Goal: Information Seeking & Learning: Find specific page/section

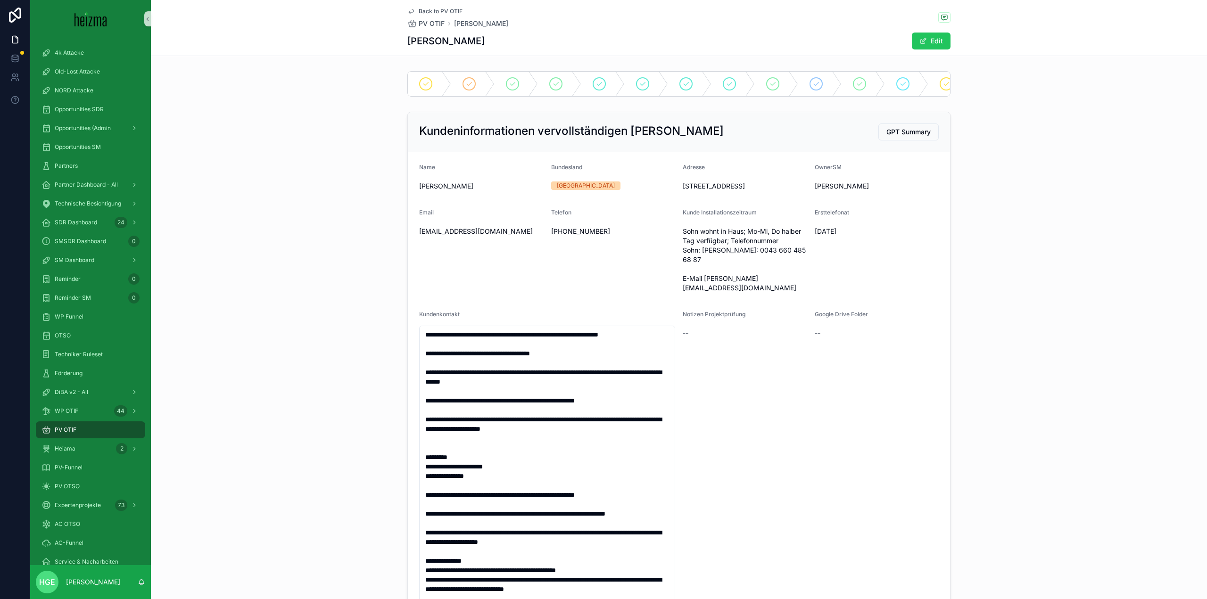
scroll to position [113, 0]
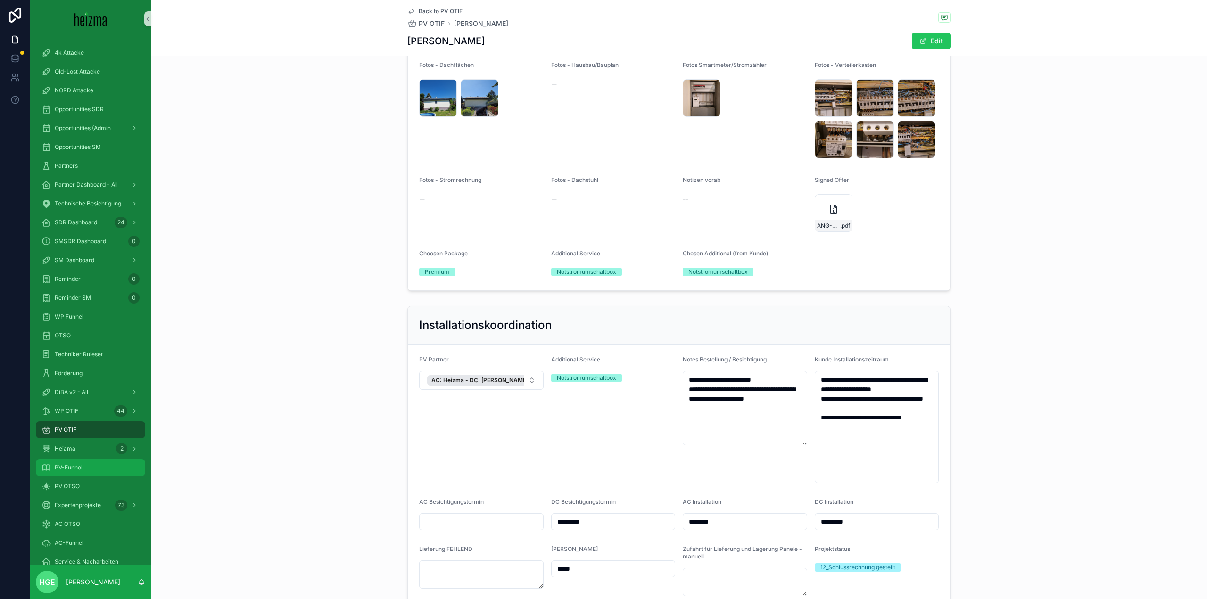
click at [94, 465] on div "PV-Funnel" at bounding box center [90, 467] width 98 height 15
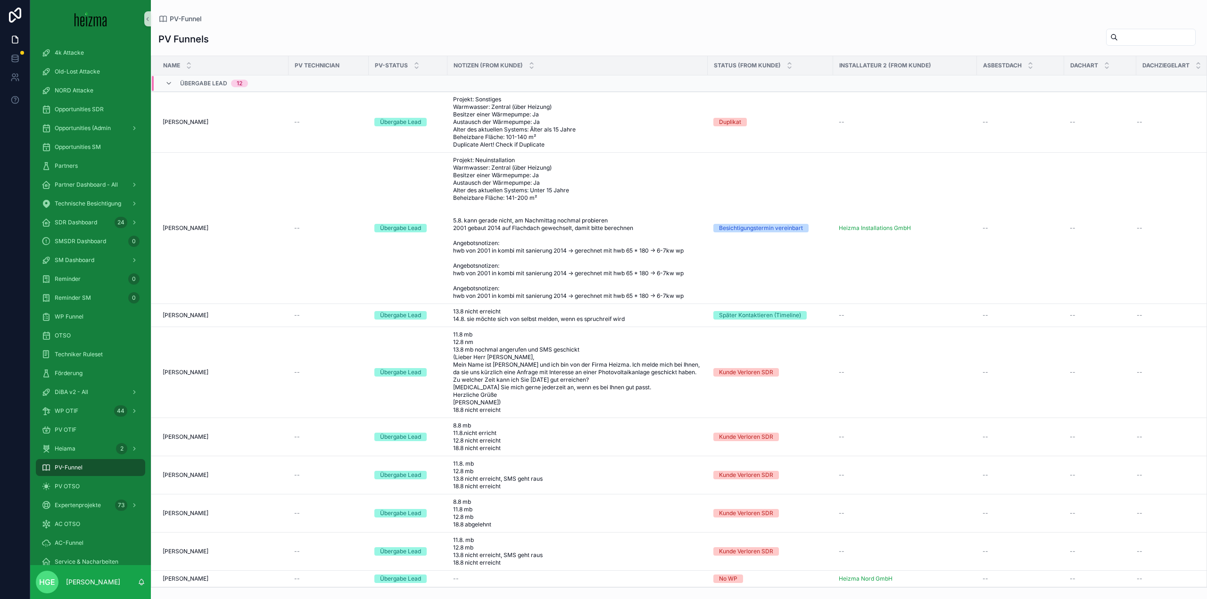
click at [1120, 40] on input "scrollable content" at bounding box center [1156, 37] width 77 height 13
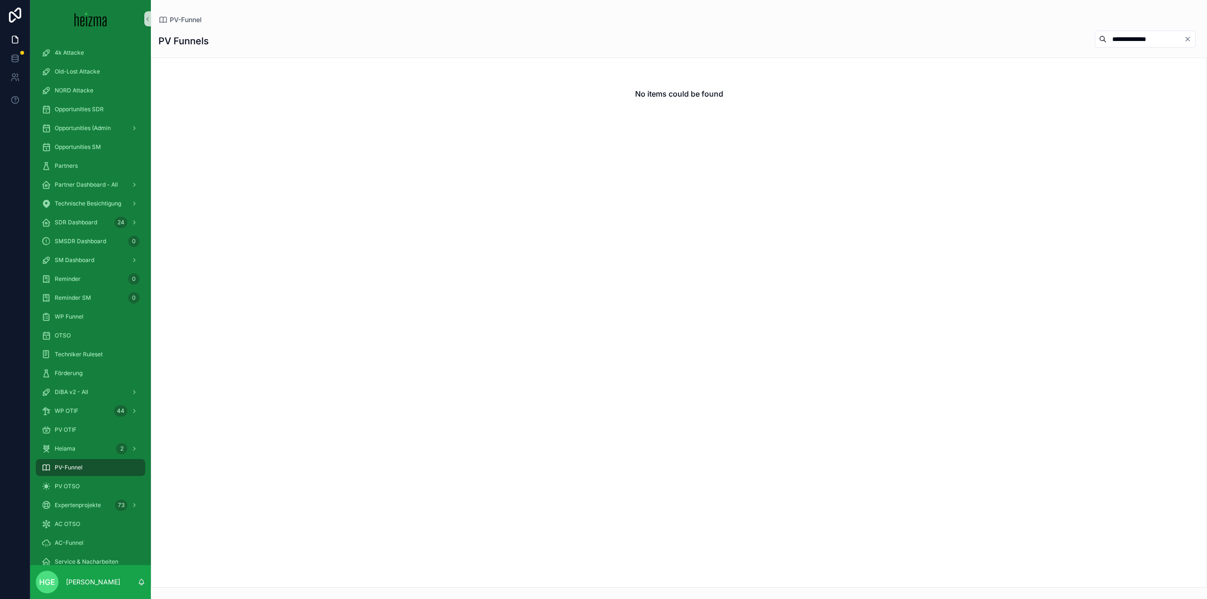
drag, startPoint x: 1135, startPoint y: 41, endPoint x: 1040, endPoint y: 46, distance: 94.9
click at [1040, 46] on div "**********" at bounding box center [678, 41] width 1041 height 22
type input "*******"
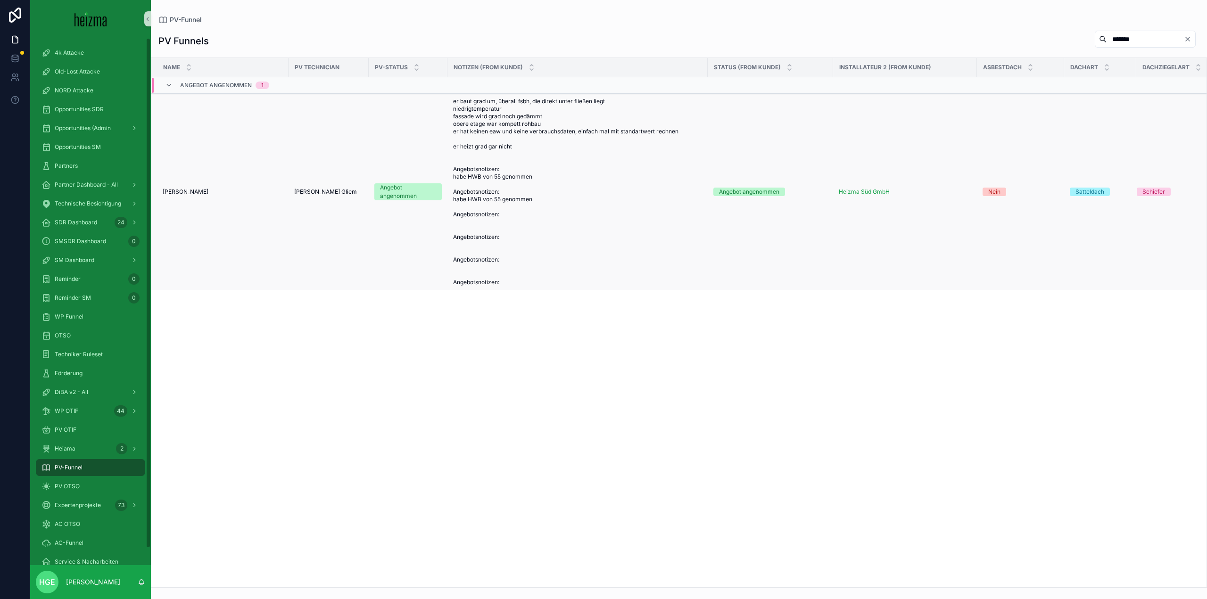
click at [167, 193] on span "[PERSON_NAME]" at bounding box center [186, 192] width 46 height 8
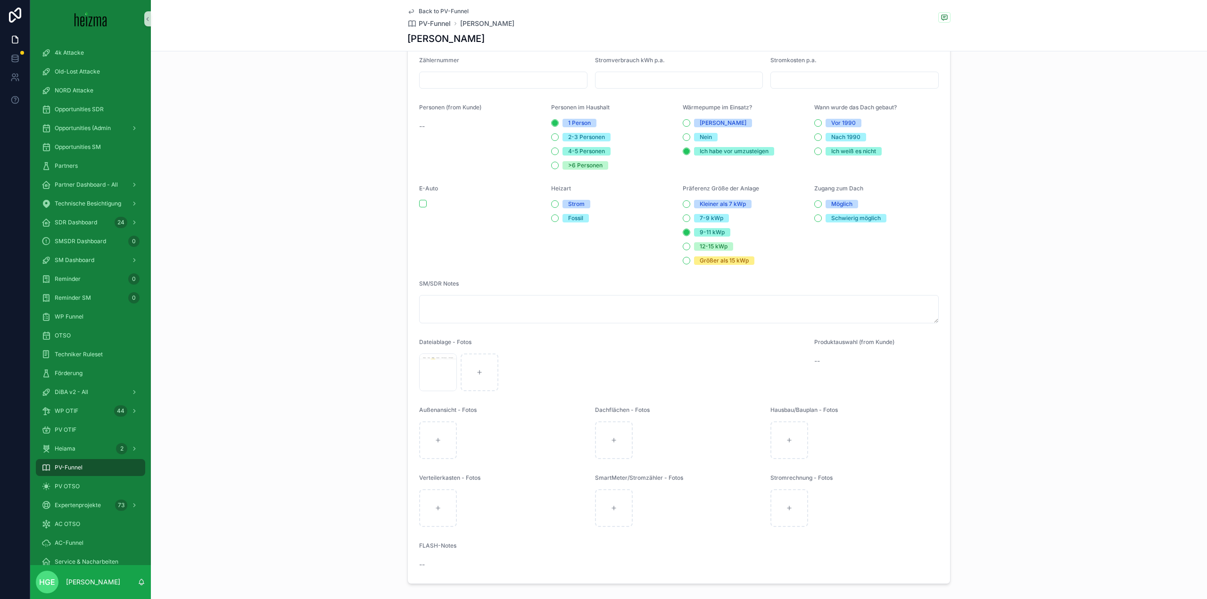
scroll to position [1131, 0]
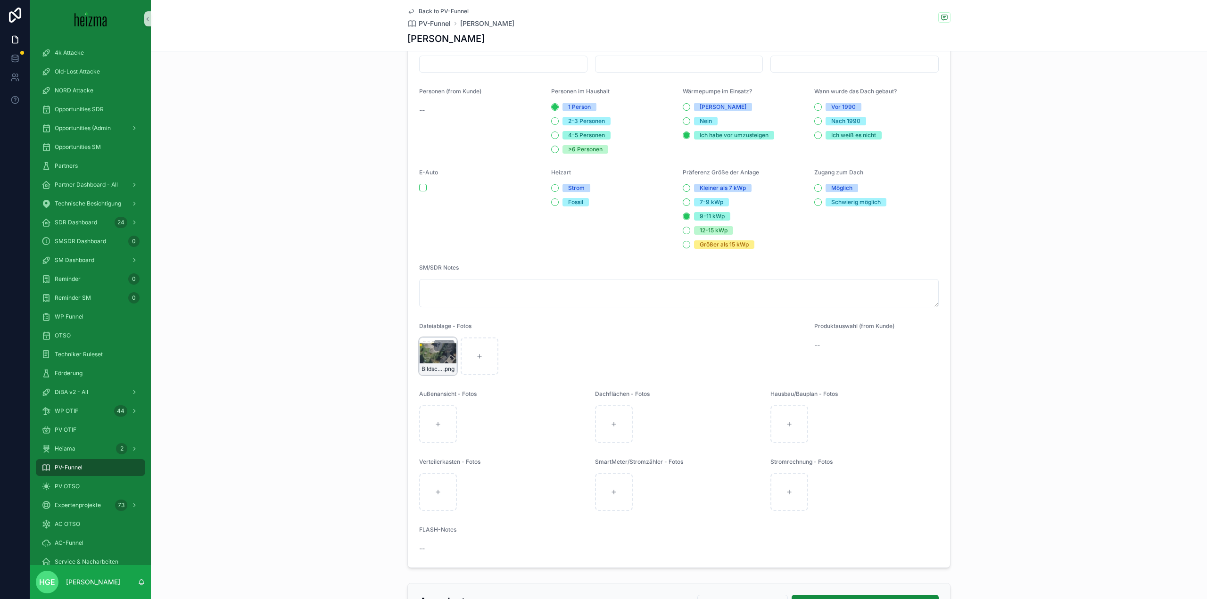
click at [433, 366] on div "Bildschirmfoto-2025-06-23-um-19.13.11 .png" at bounding box center [438, 357] width 38 height 38
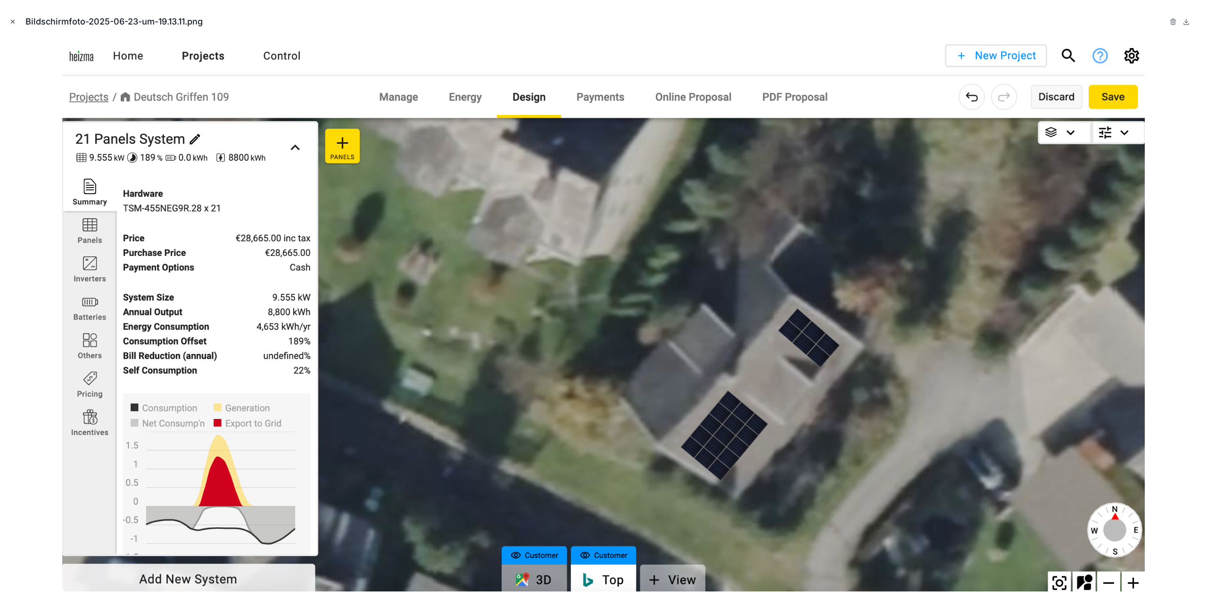
click at [12, 23] on icon "Close modal" at bounding box center [12, 21] width 7 height 7
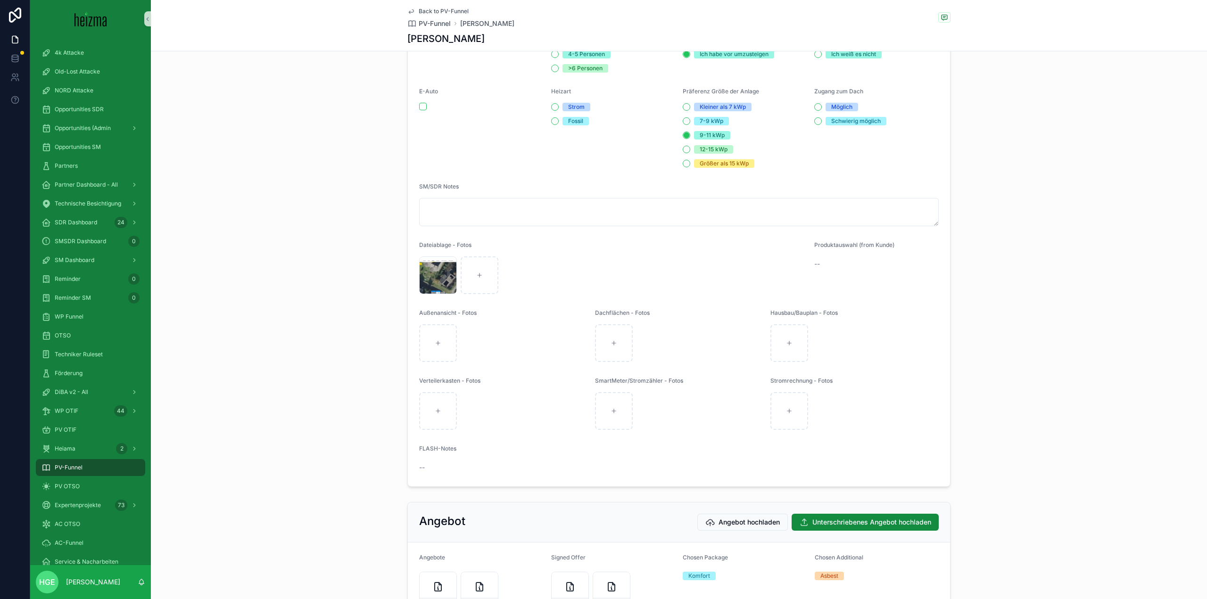
scroll to position [1354, 0]
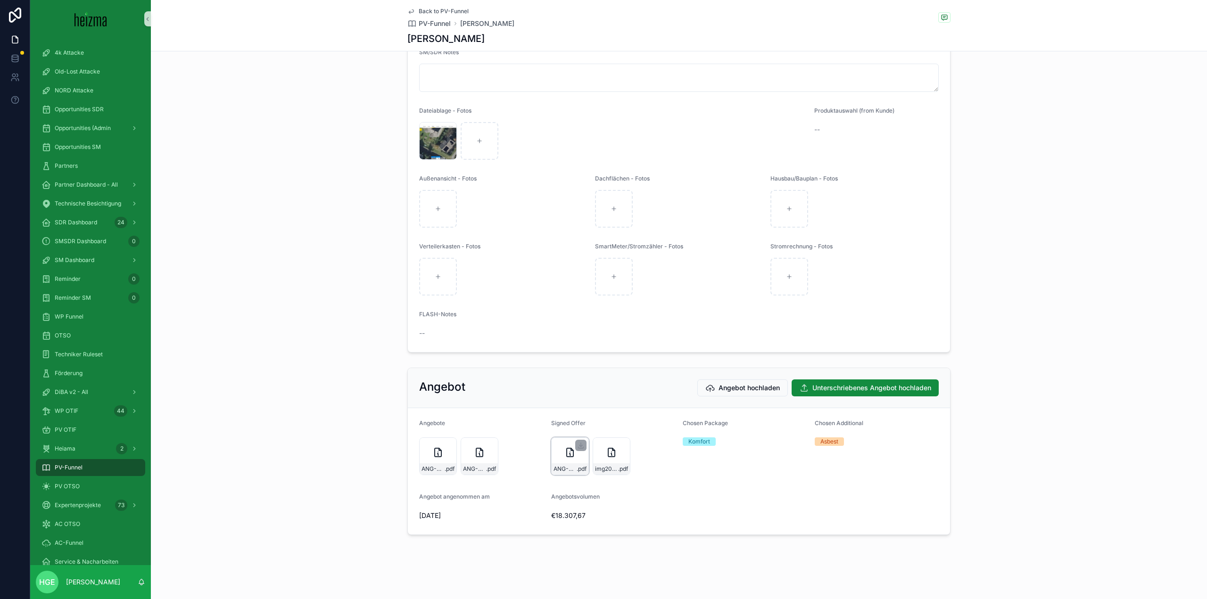
click at [554, 459] on div "ANG-PV-2905-BuÌttner-2025-07-08 .pdf" at bounding box center [570, 456] width 38 height 38
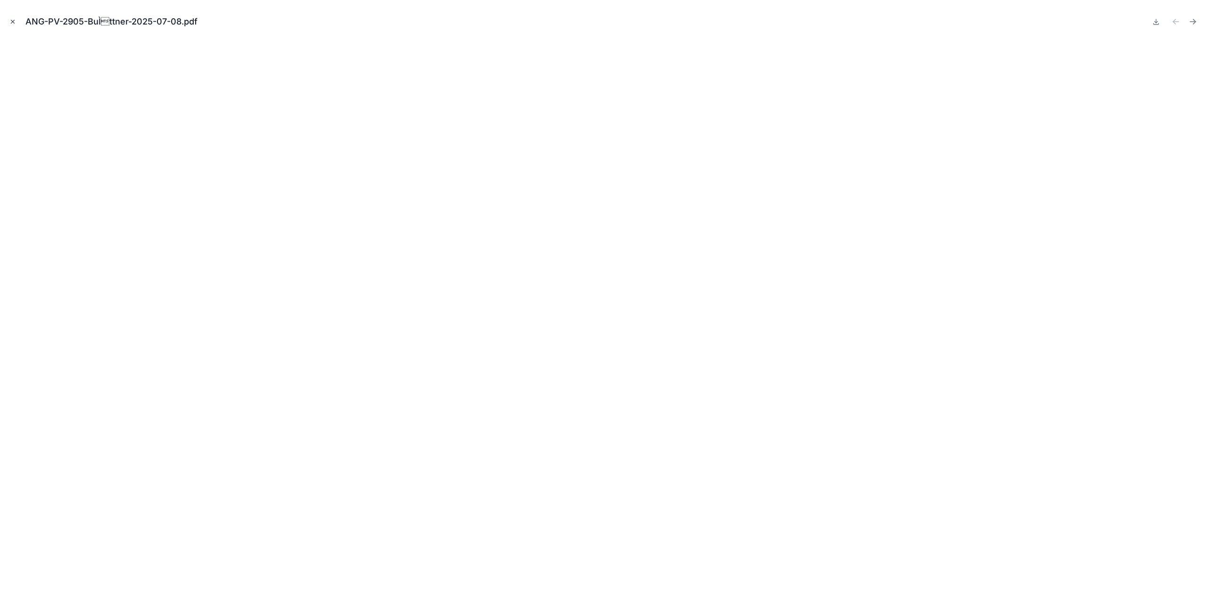
click at [9, 21] on icon "Close modal" at bounding box center [12, 21] width 7 height 7
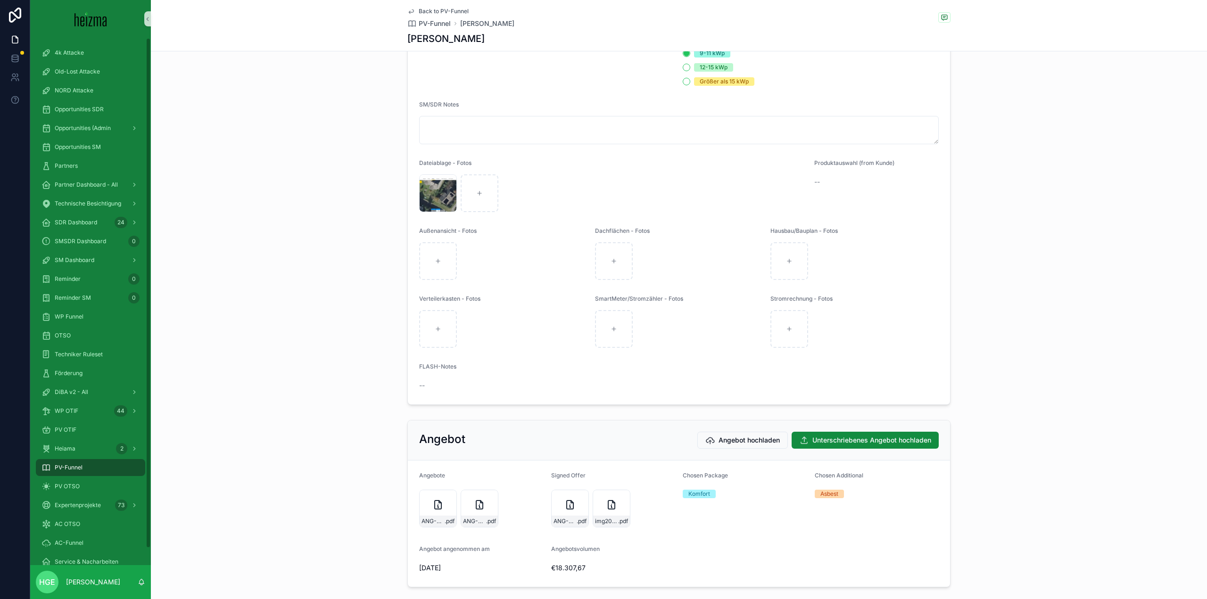
scroll to position [1260, 0]
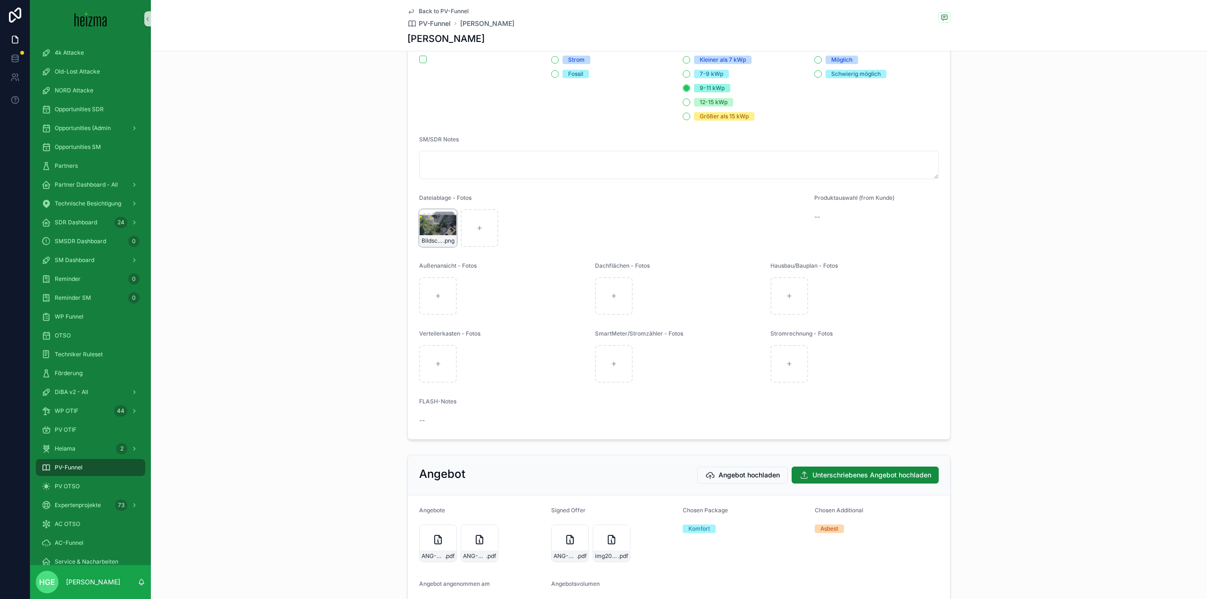
click at [450, 240] on div "Bildschirmfoto-2025-06-23-um-19.13.11 .png" at bounding box center [438, 228] width 38 height 38
